Goal: Information Seeking & Learning: Check status

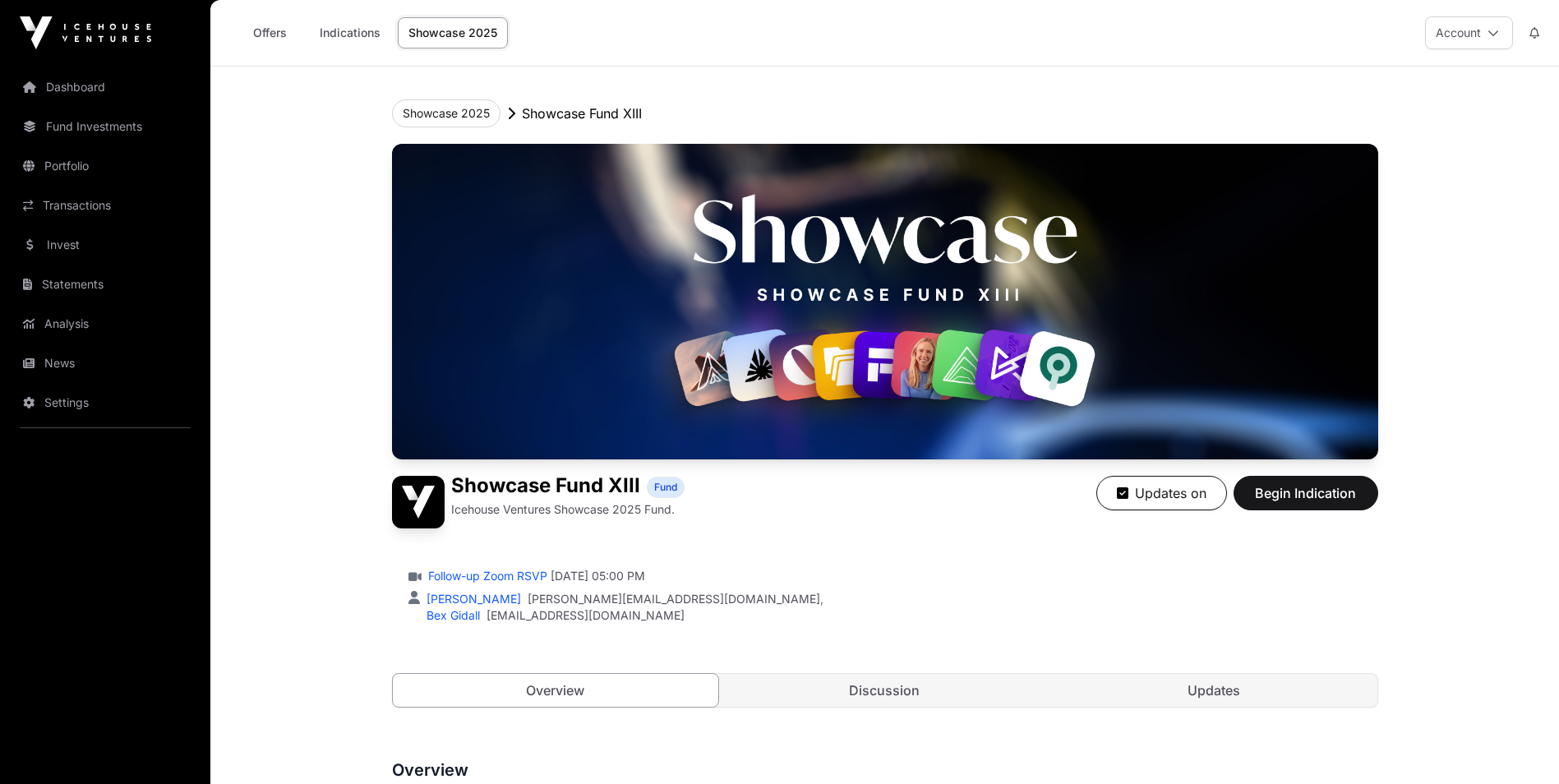
click at [338, 32] on link "Indications" at bounding box center [350, 33] width 82 height 31
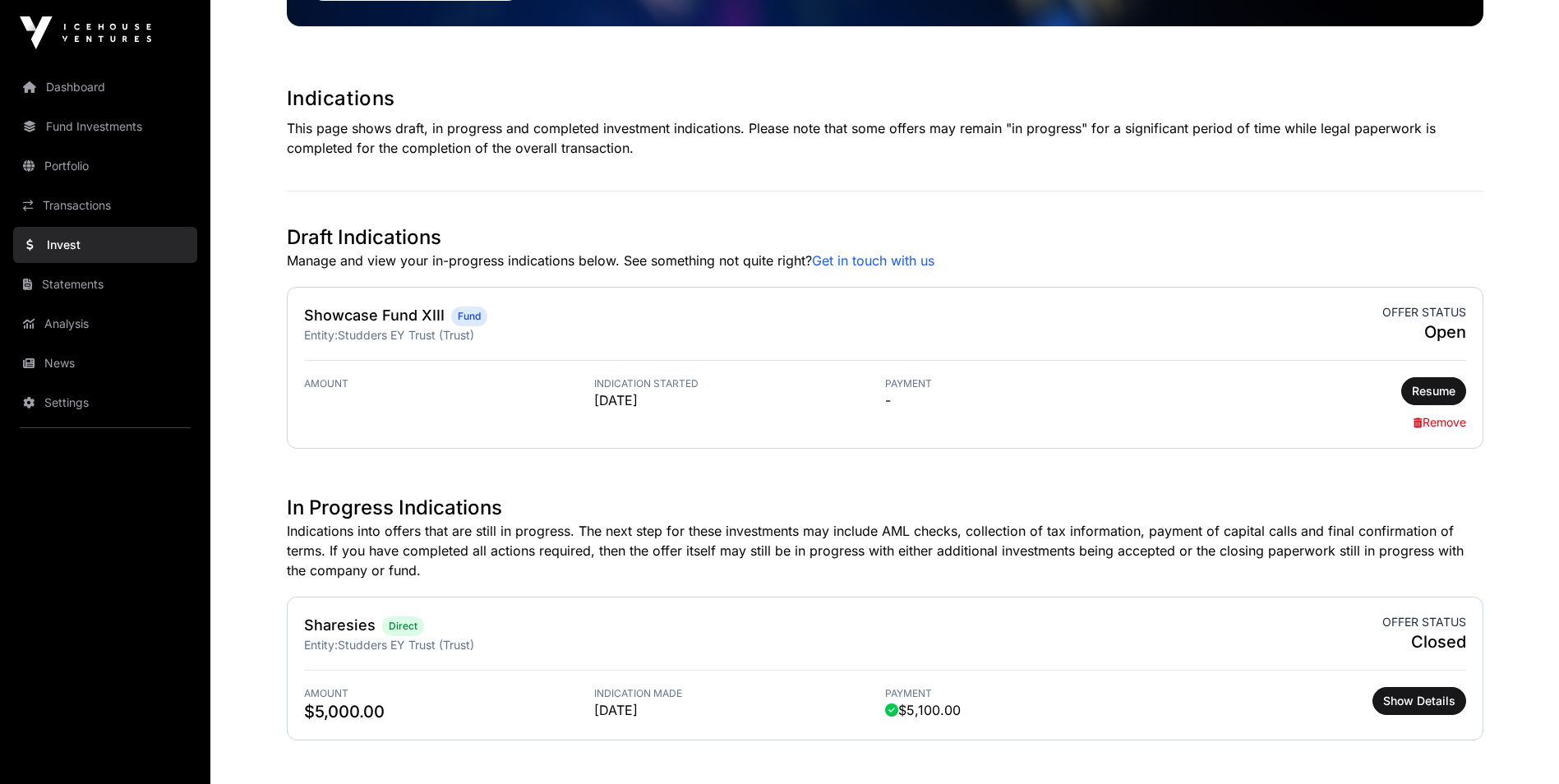
scroll to position [252, 0]
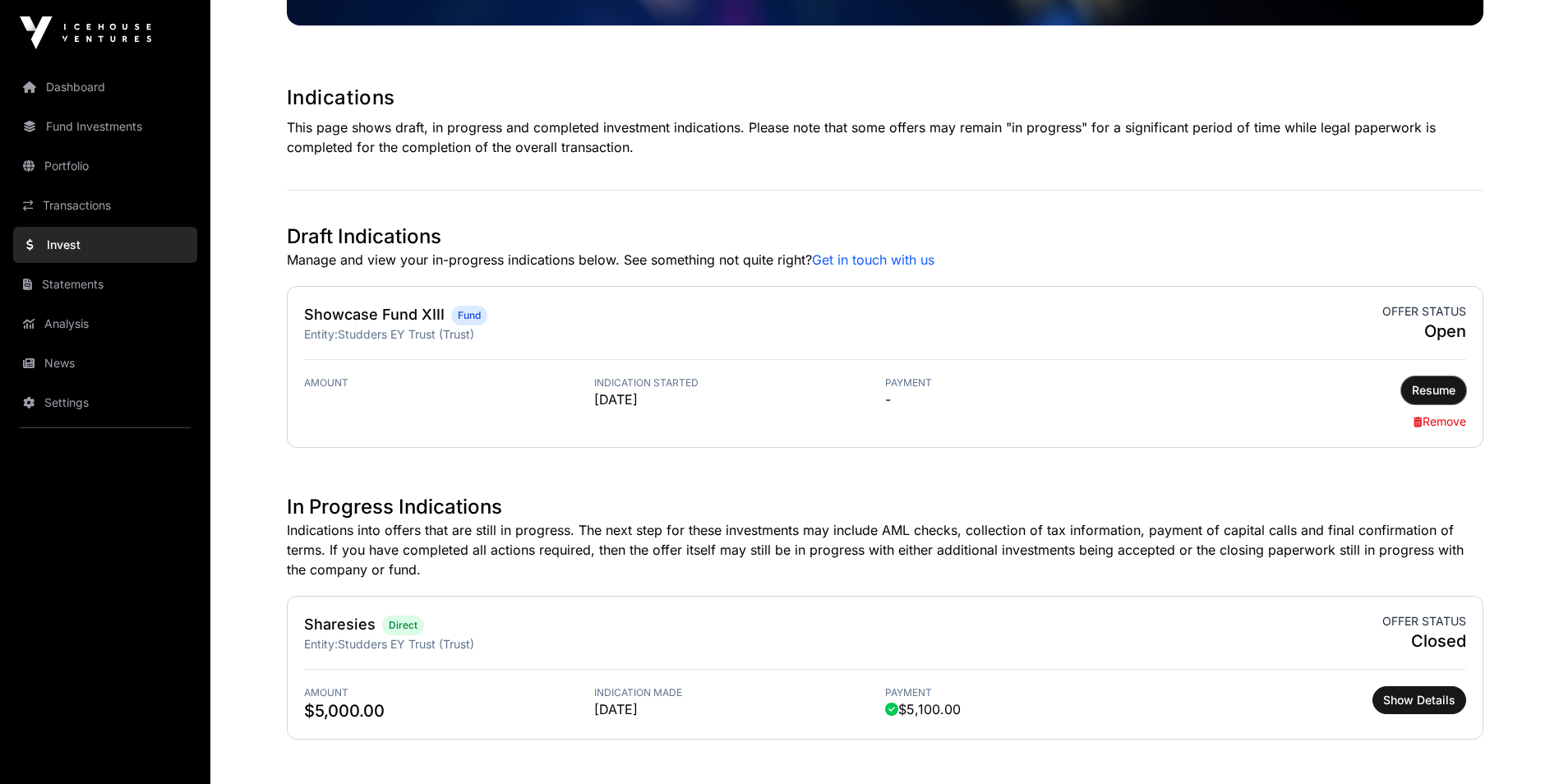
click at [1425, 395] on span "Resume" at bounding box center [1433, 389] width 44 height 16
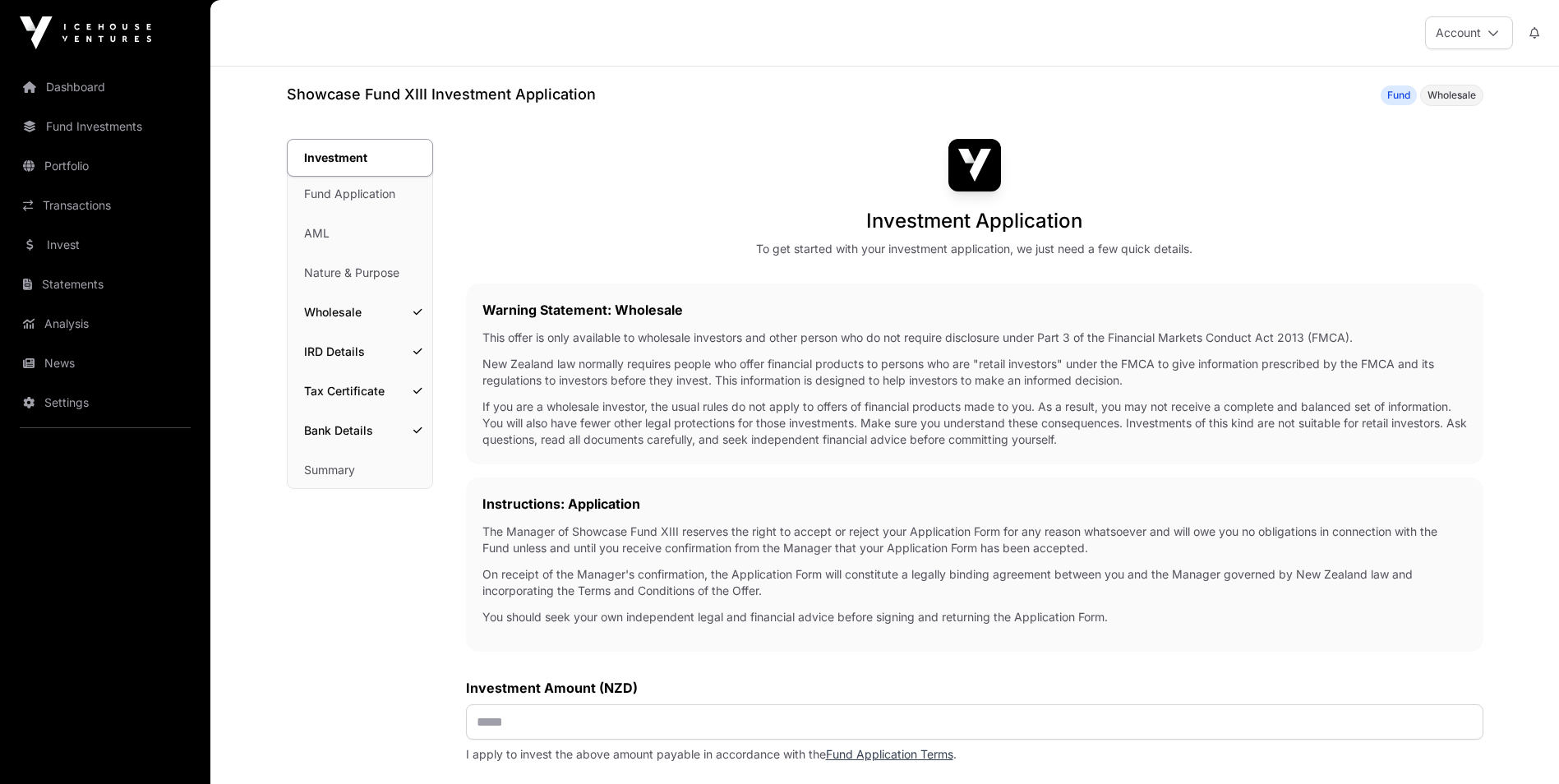
click at [63, 238] on link "Invest" at bounding box center [104, 245] width 184 height 36
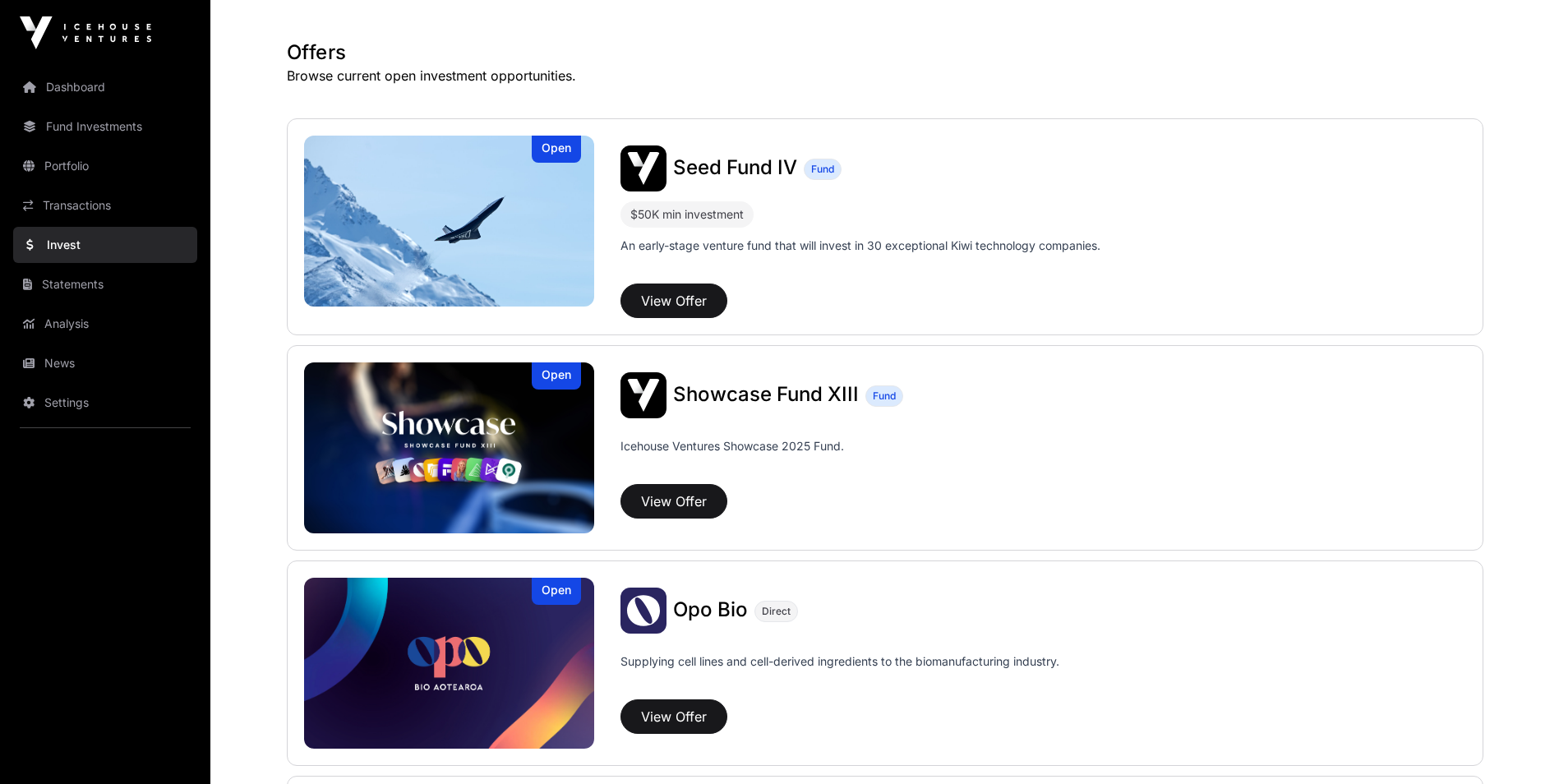
scroll to position [297, 0]
click at [685, 501] on button "View Offer" at bounding box center [674, 500] width 107 height 34
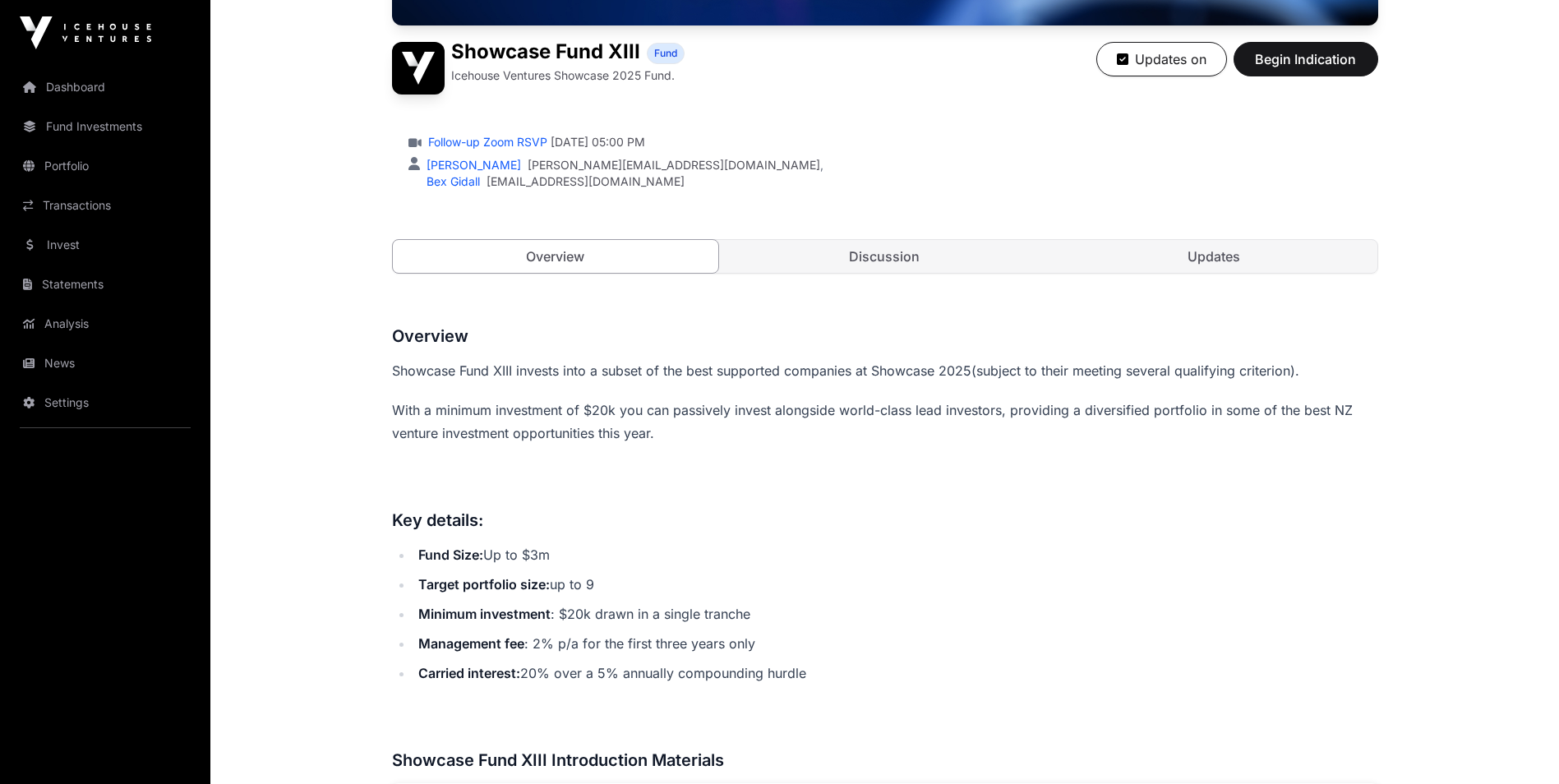
scroll to position [504, 0]
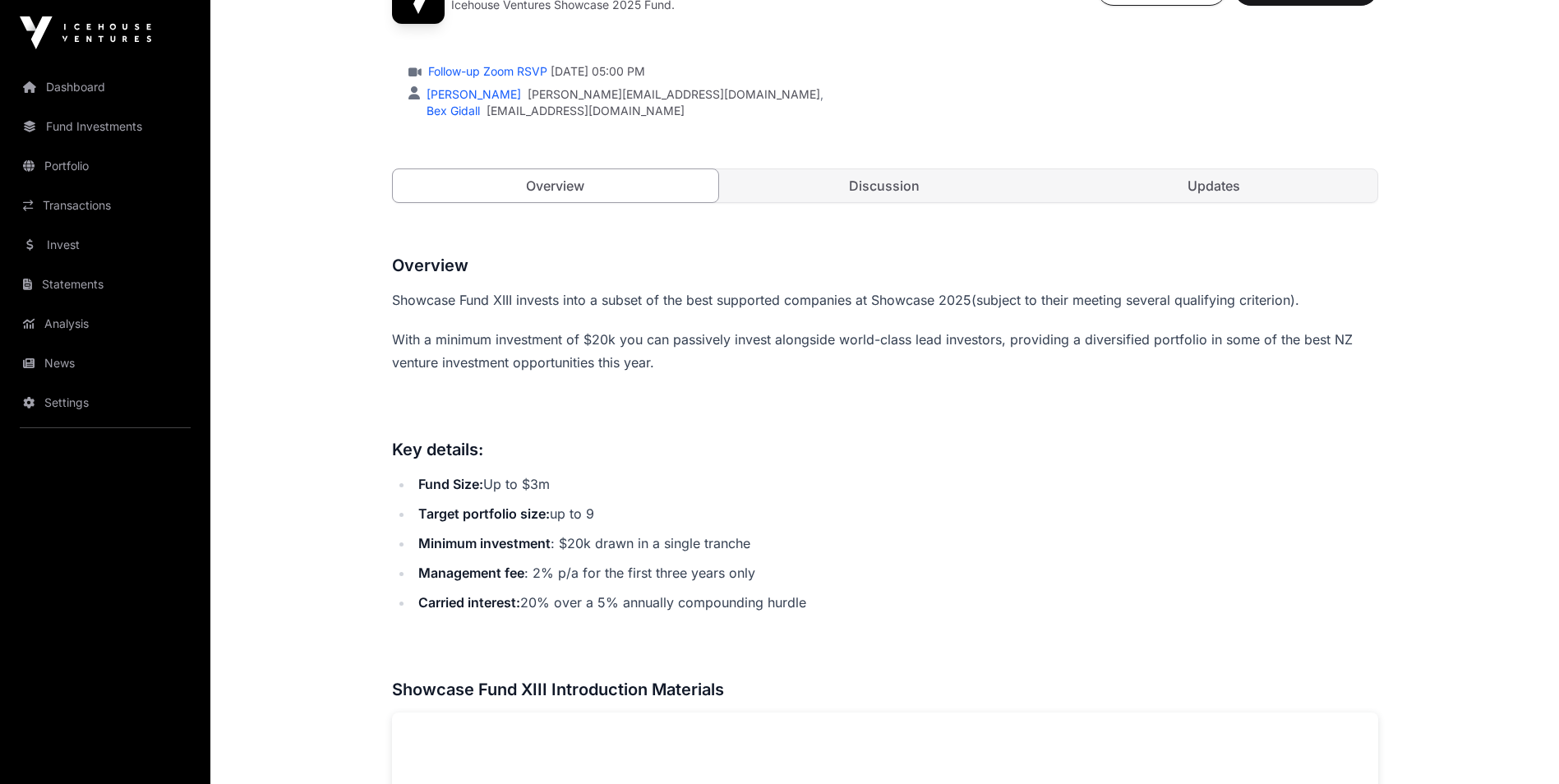
click at [675, 420] on h3 at bounding box center [885, 413] width 986 height 27
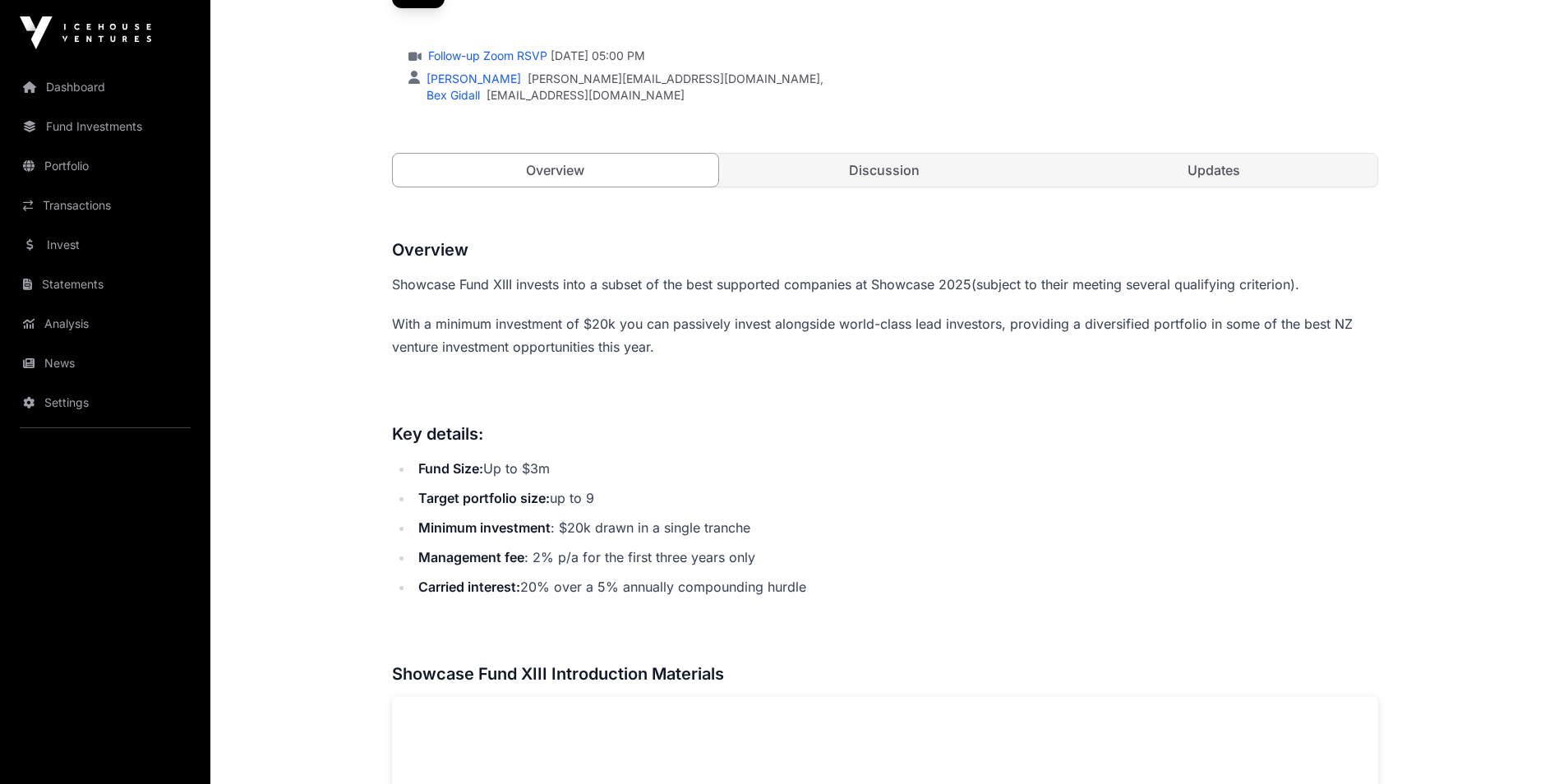
scroll to position [241, 0]
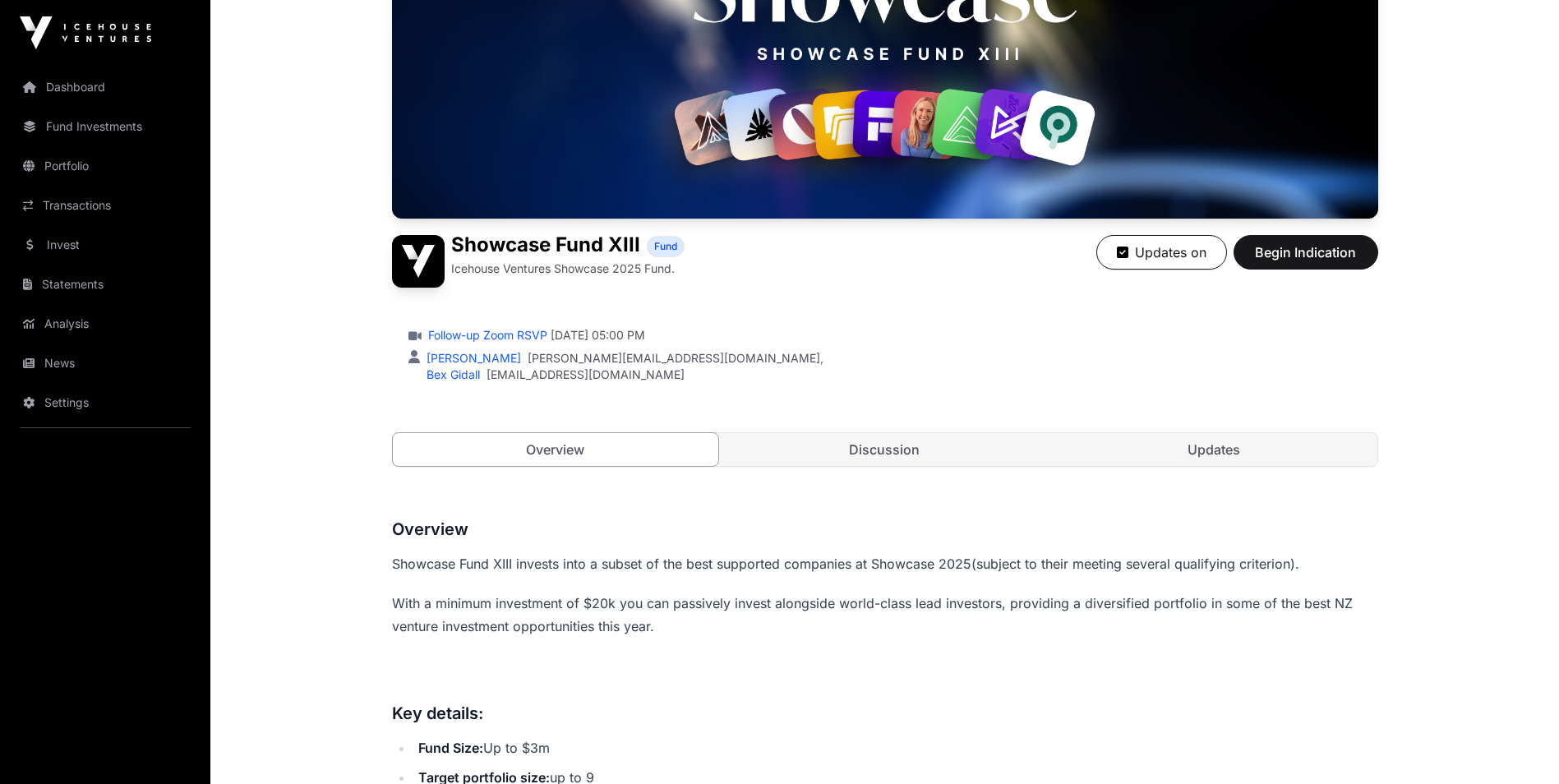
click at [35, 244] on link "Invest" at bounding box center [104, 245] width 184 height 36
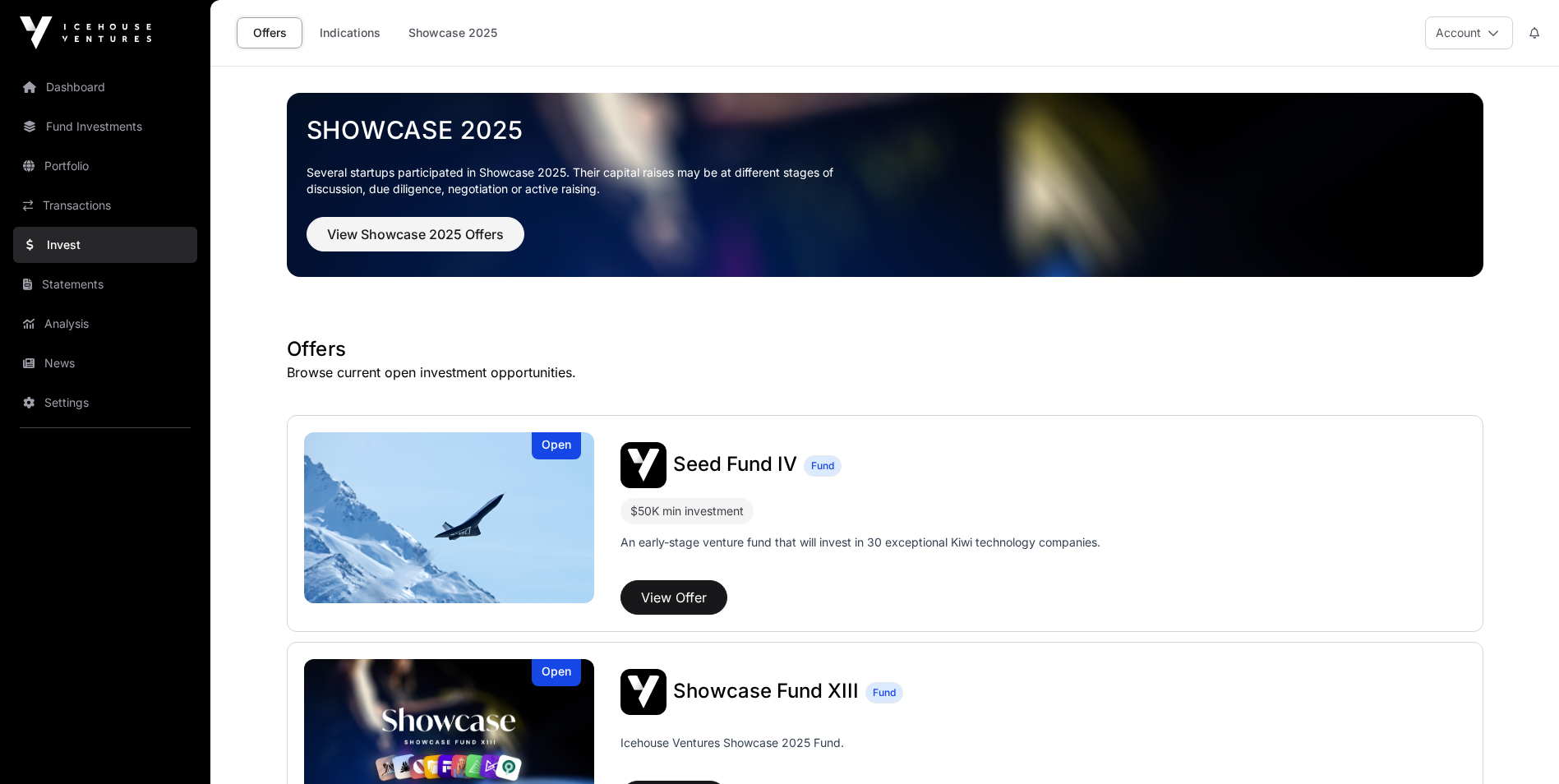
click at [64, 163] on link "Portfolio" at bounding box center [104, 166] width 184 height 36
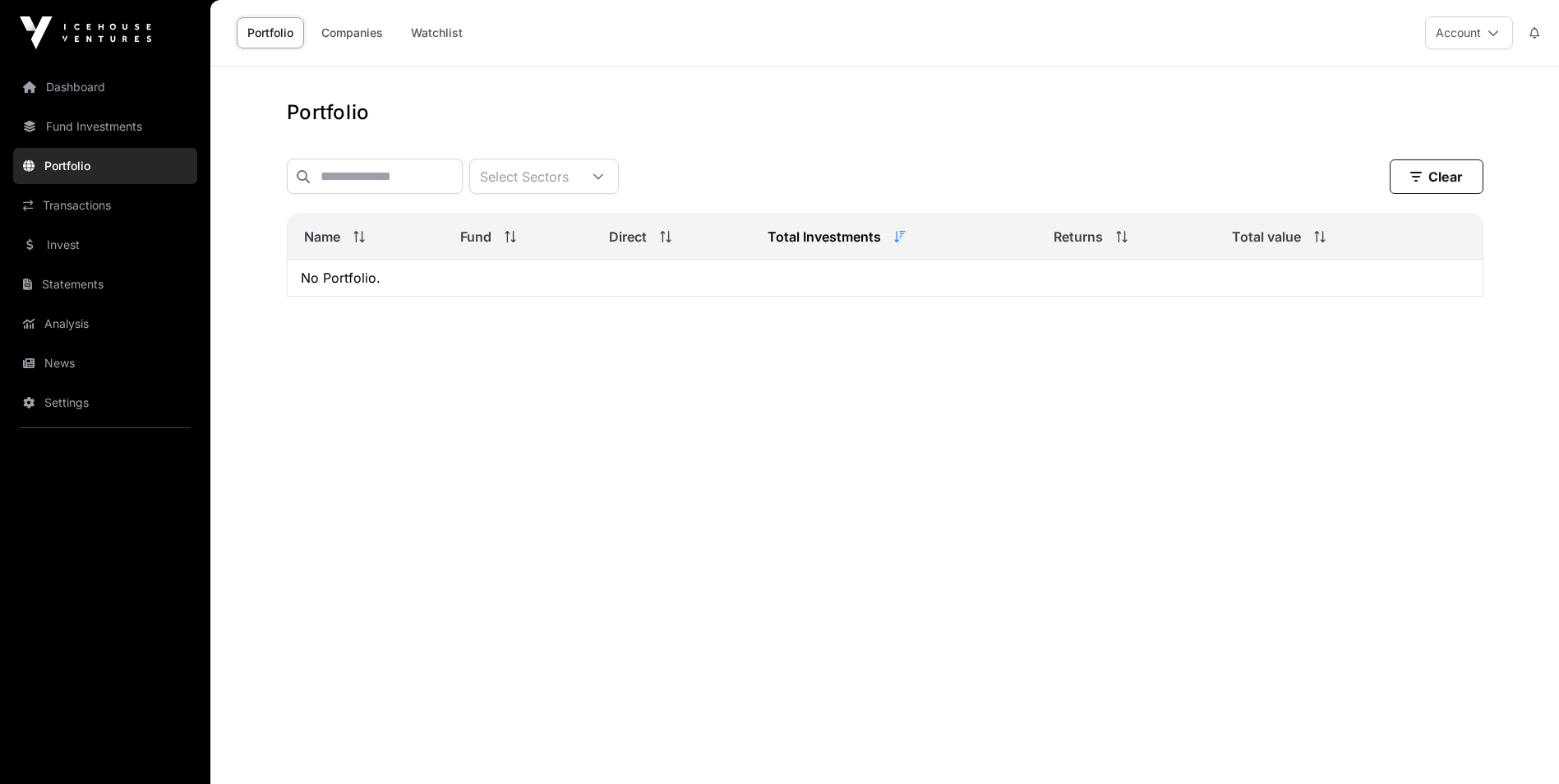
click at [60, 359] on link "News" at bounding box center [104, 363] width 184 height 36
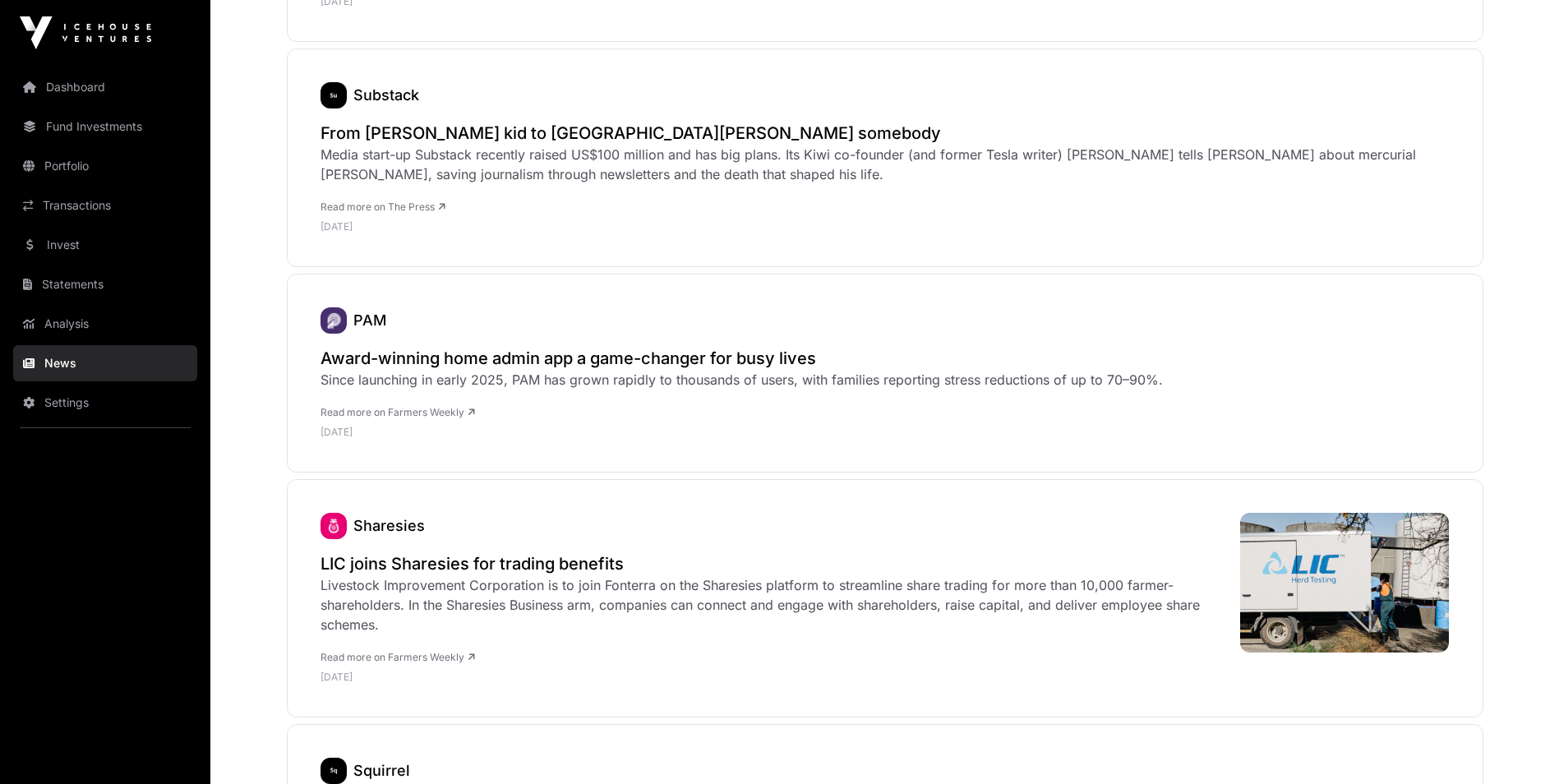
scroll to position [907, 0]
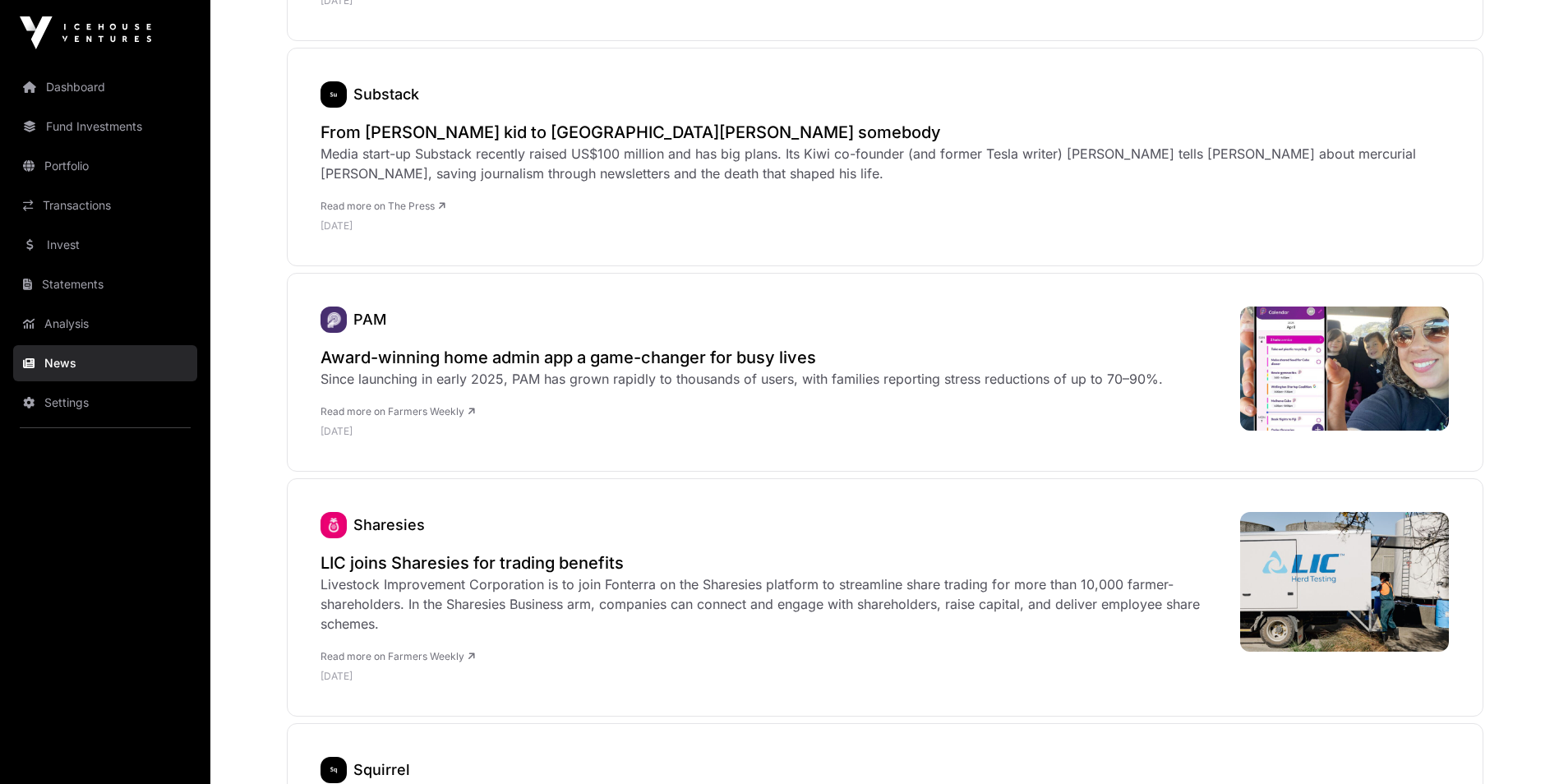
click at [84, 104] on link "Dashboard" at bounding box center [104, 87] width 184 height 36
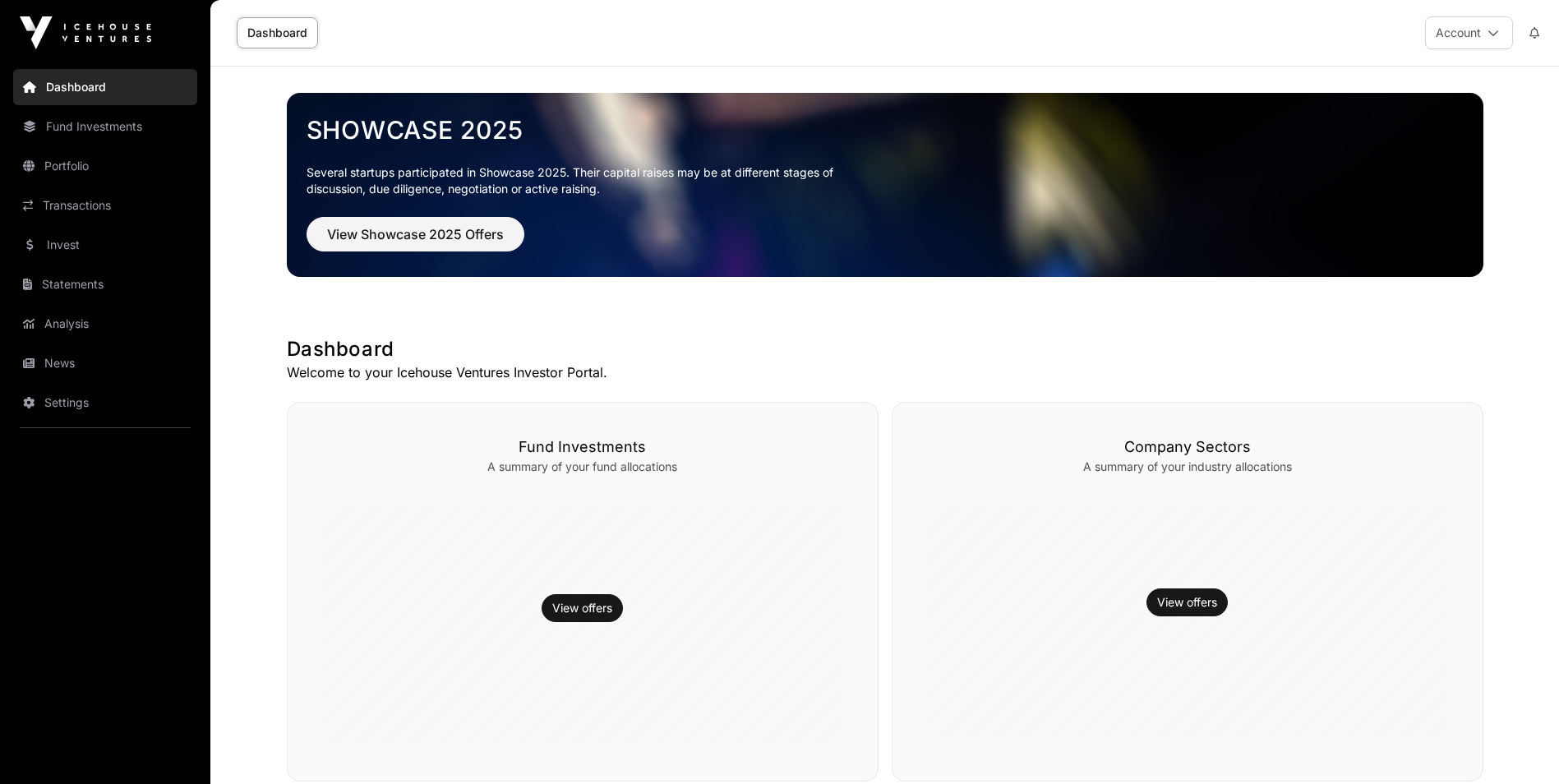
click at [63, 237] on link "Invest" at bounding box center [104, 245] width 184 height 36
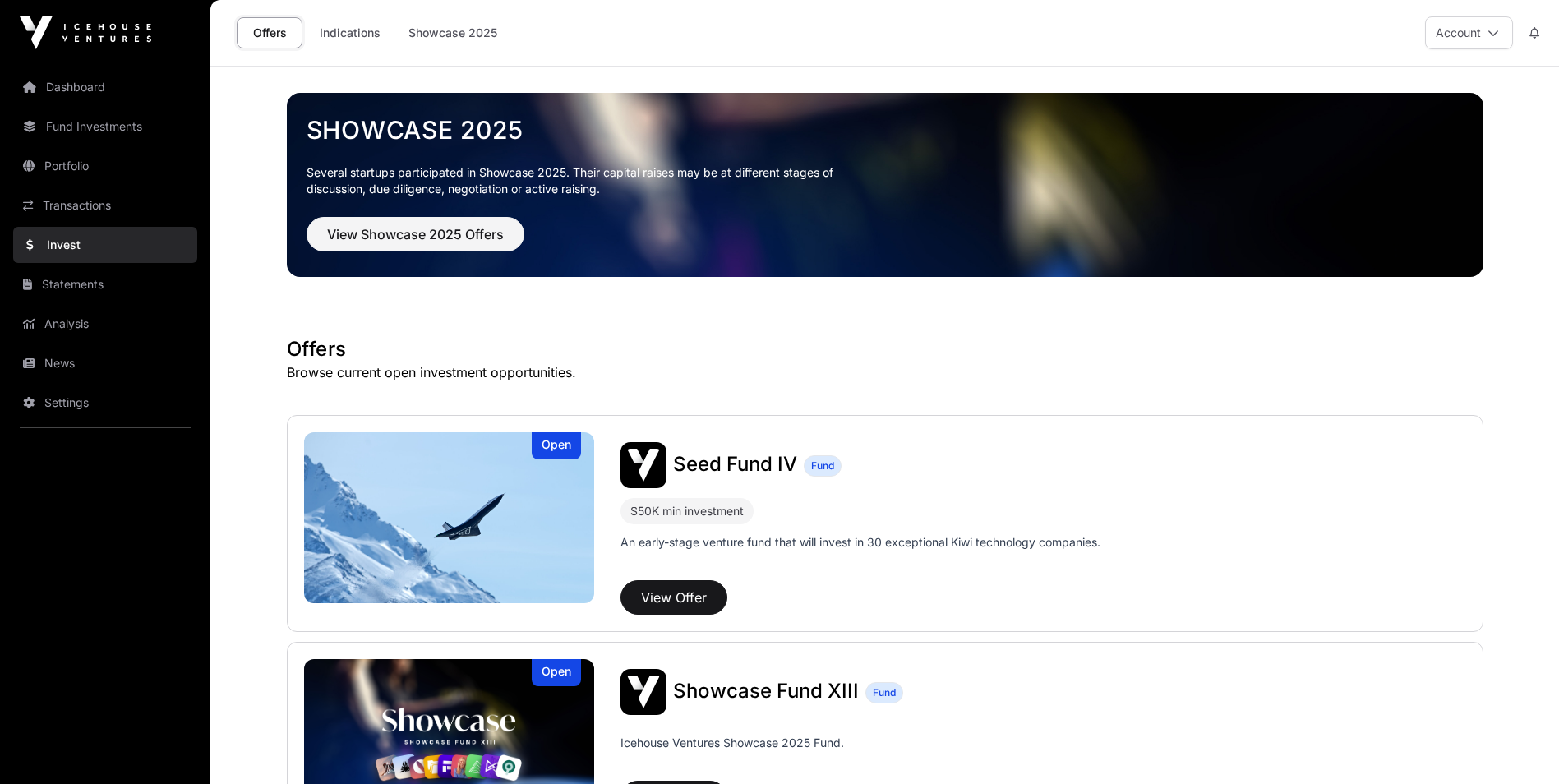
click at [132, 207] on link "Transactions" at bounding box center [104, 205] width 184 height 36
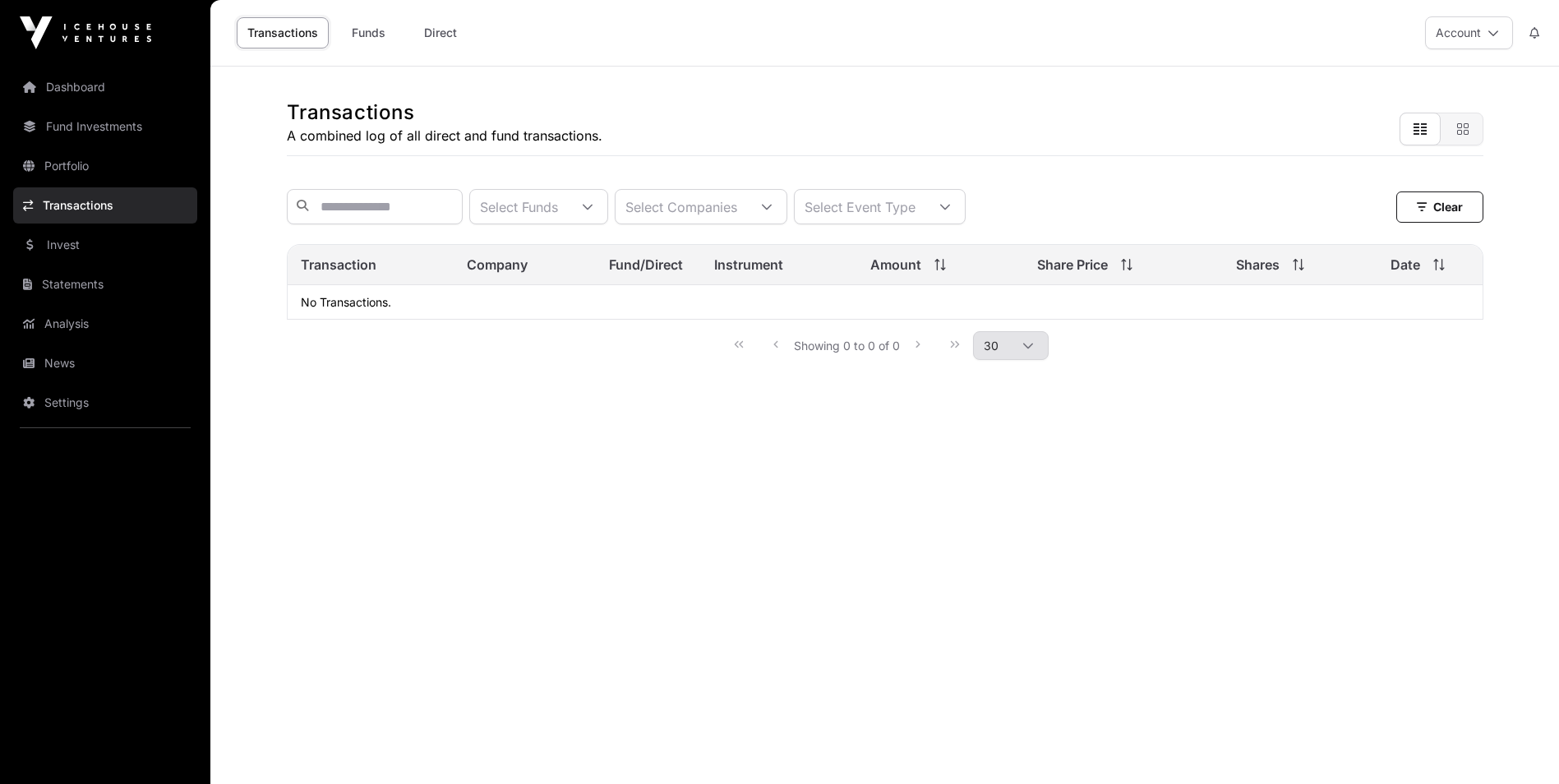
click at [437, 32] on link "Direct" at bounding box center [440, 33] width 66 height 31
click at [373, 46] on link "Funds" at bounding box center [368, 33] width 66 height 31
click at [443, 36] on link "Direct" at bounding box center [440, 33] width 66 height 31
click at [286, 43] on link "Transactions" at bounding box center [282, 33] width 92 height 31
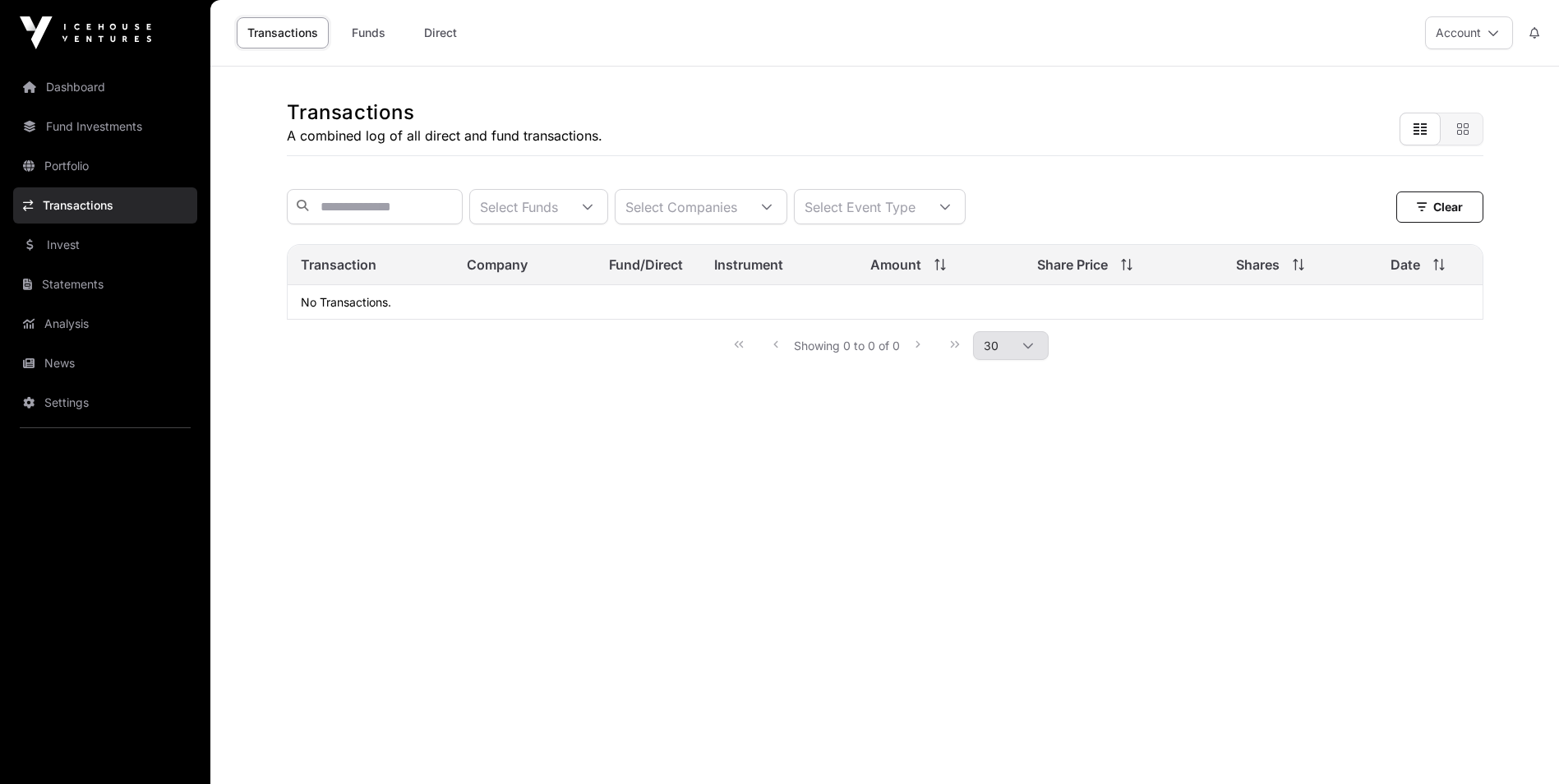
click at [90, 91] on link "Dashboard" at bounding box center [104, 87] width 184 height 36
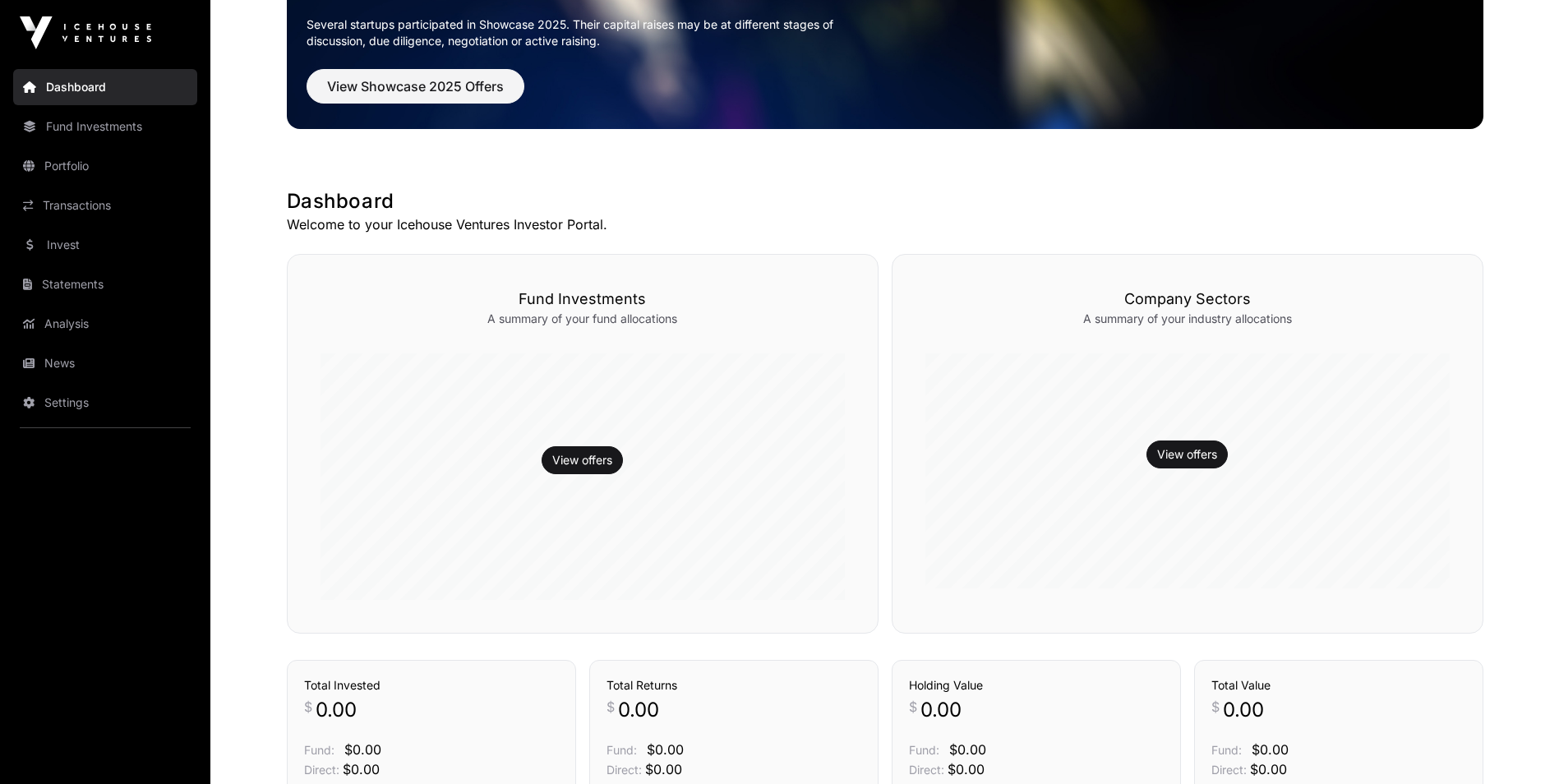
scroll to position [143, 0]
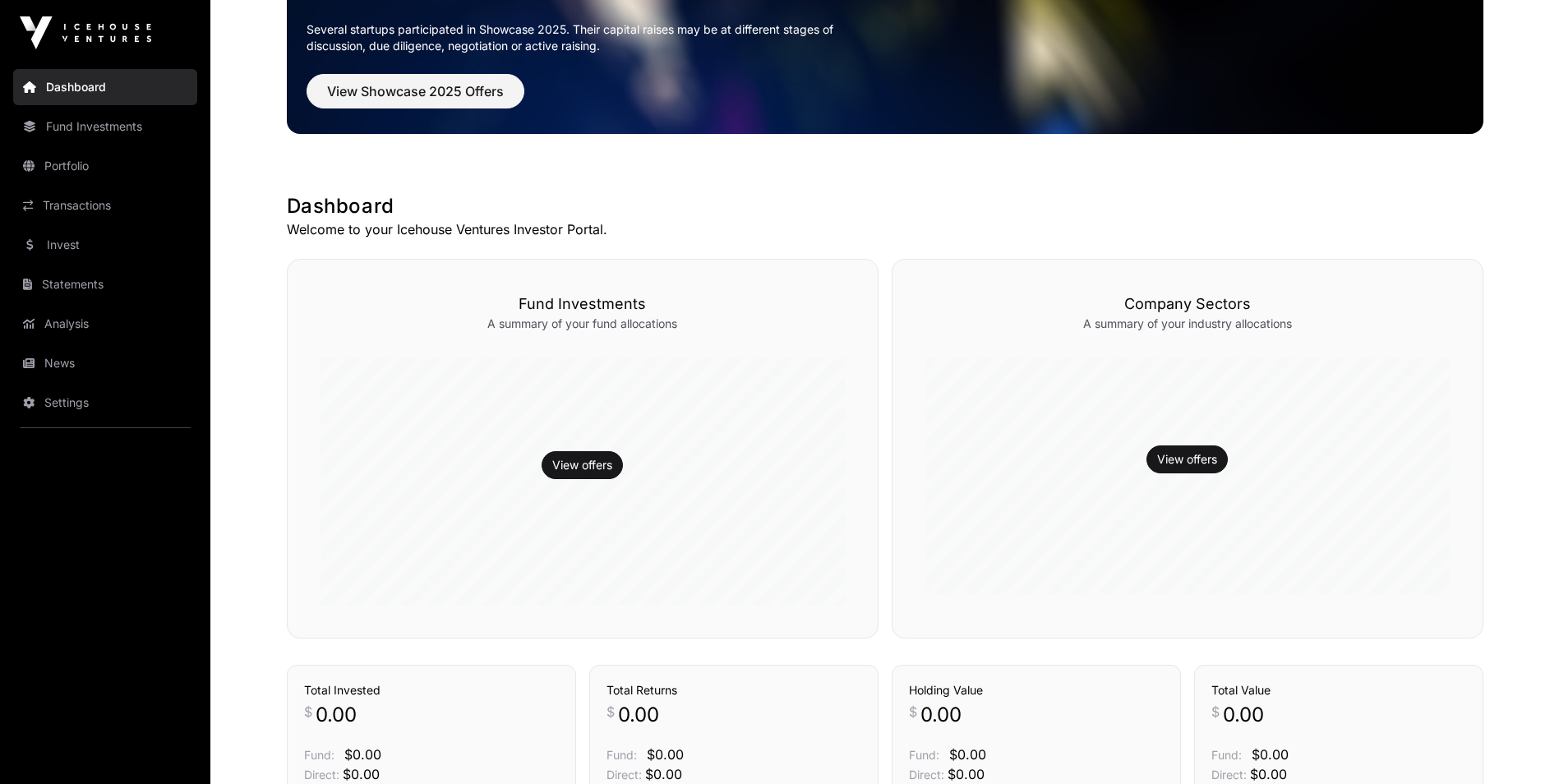
click at [54, 237] on link "Invest" at bounding box center [104, 245] width 184 height 36
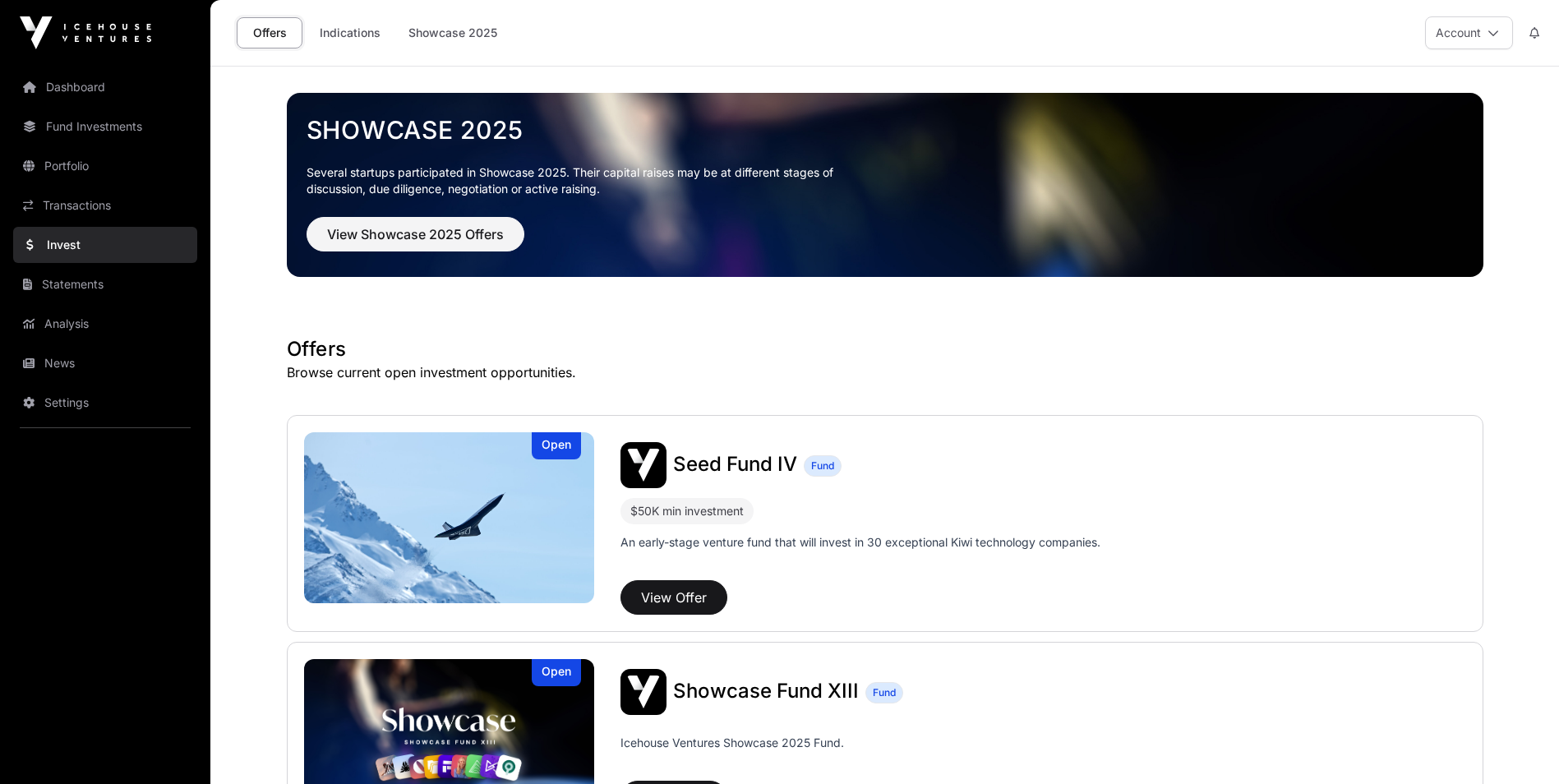
click at [358, 28] on link "Indications" at bounding box center [350, 33] width 82 height 31
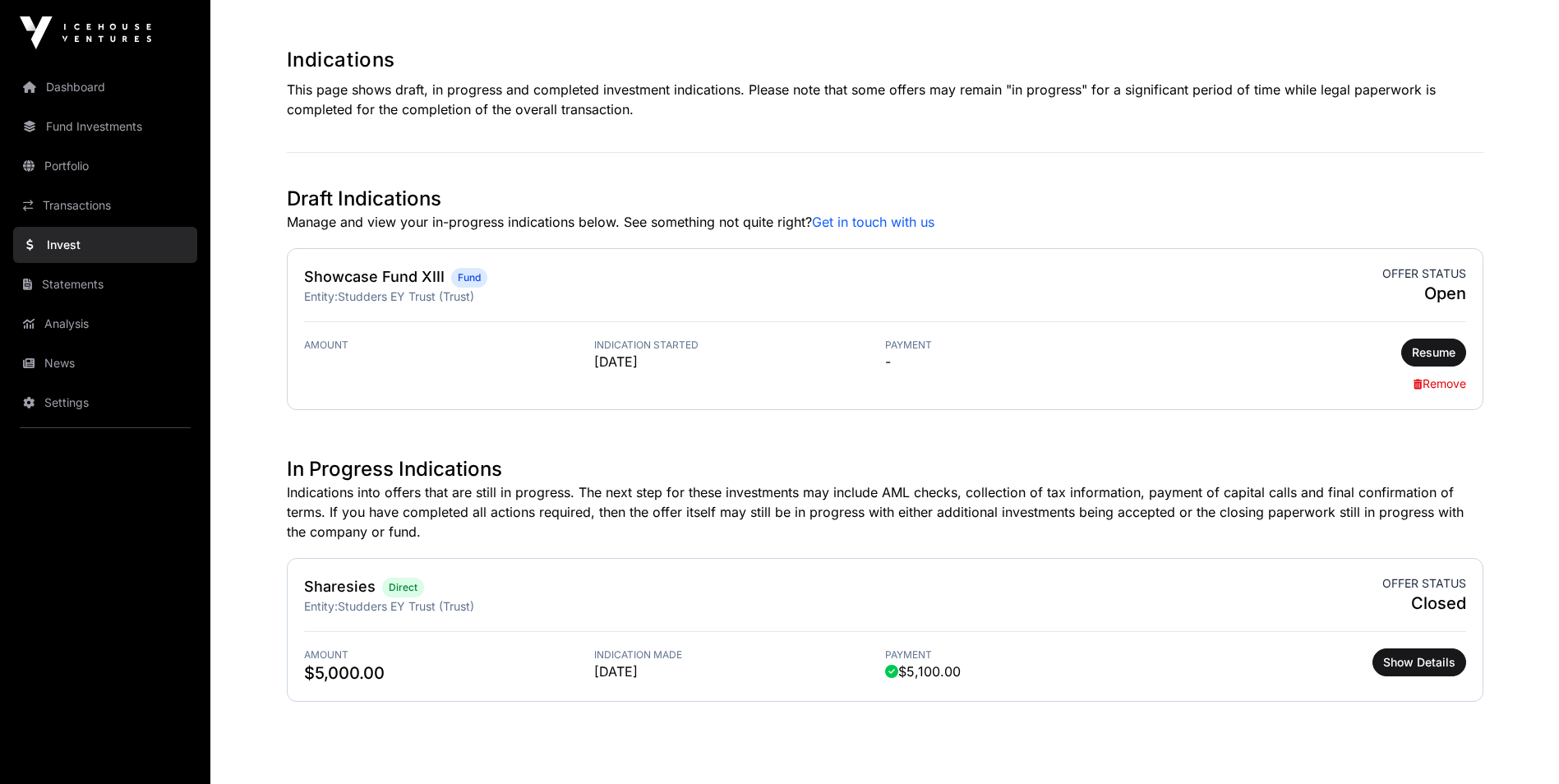
scroll to position [345, 0]
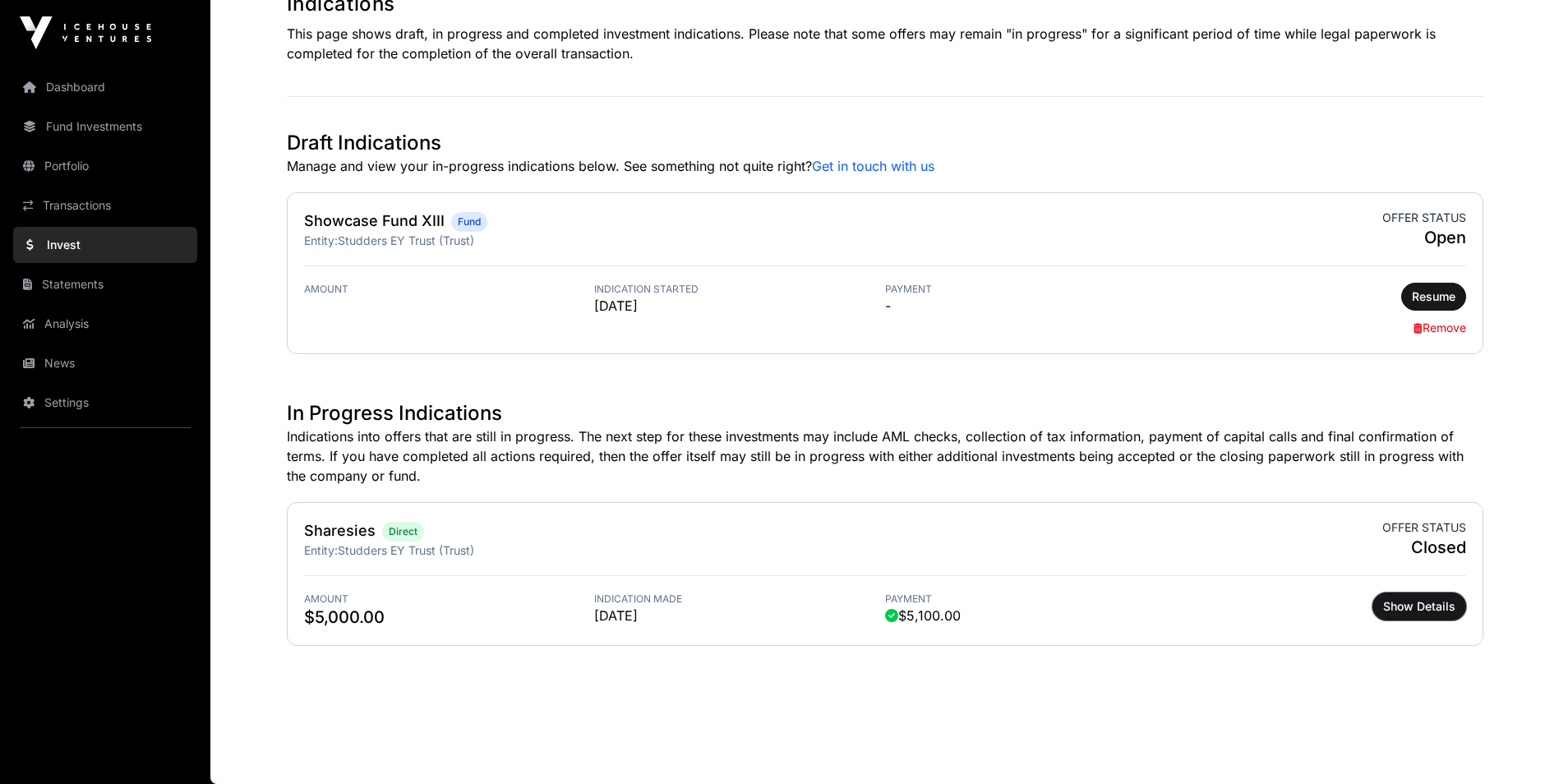
click at [1398, 615] on button "Show Details" at bounding box center [1419, 606] width 93 height 28
